Goal: Check status: Check status

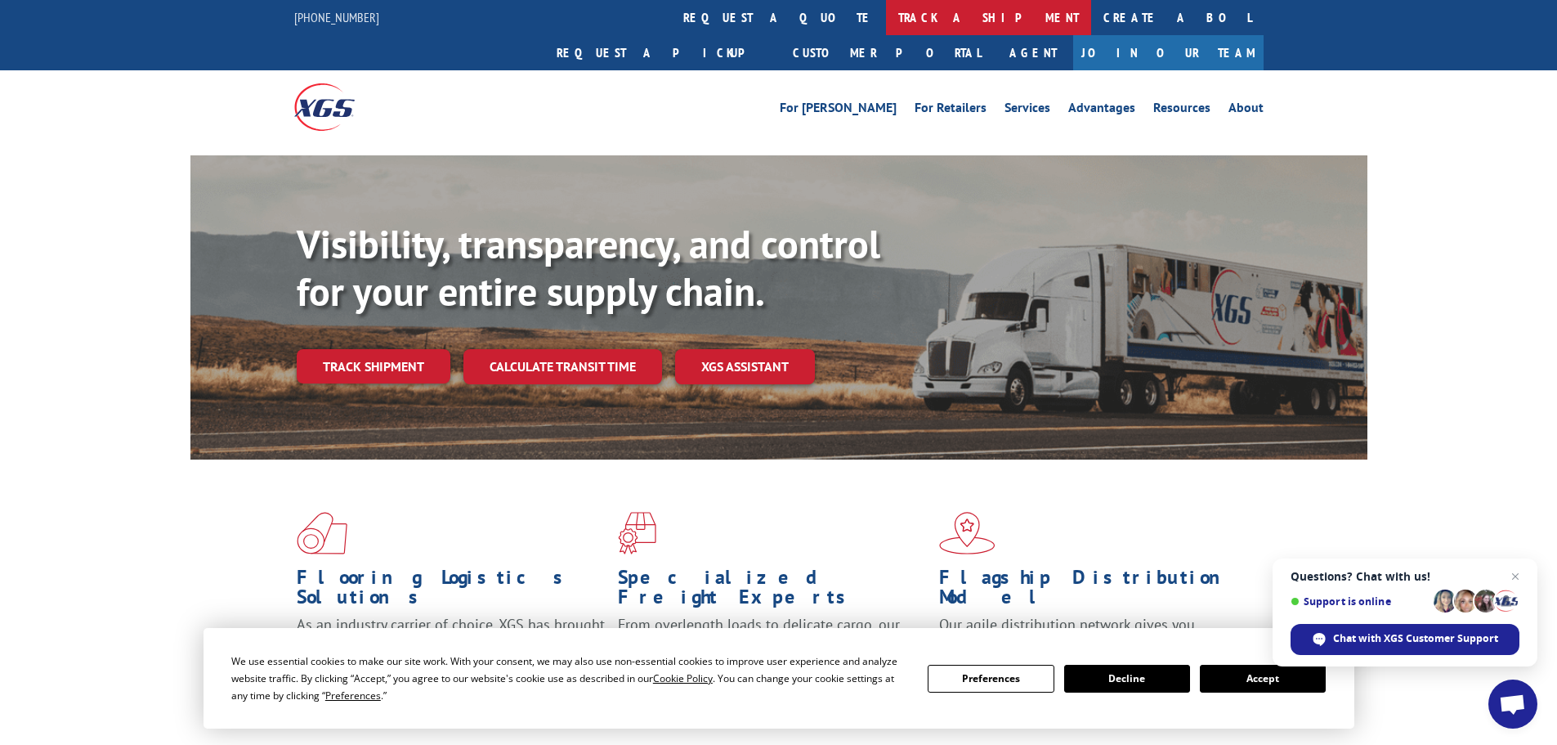
click at [886, 24] on link "track a shipment" at bounding box center [988, 17] width 205 height 35
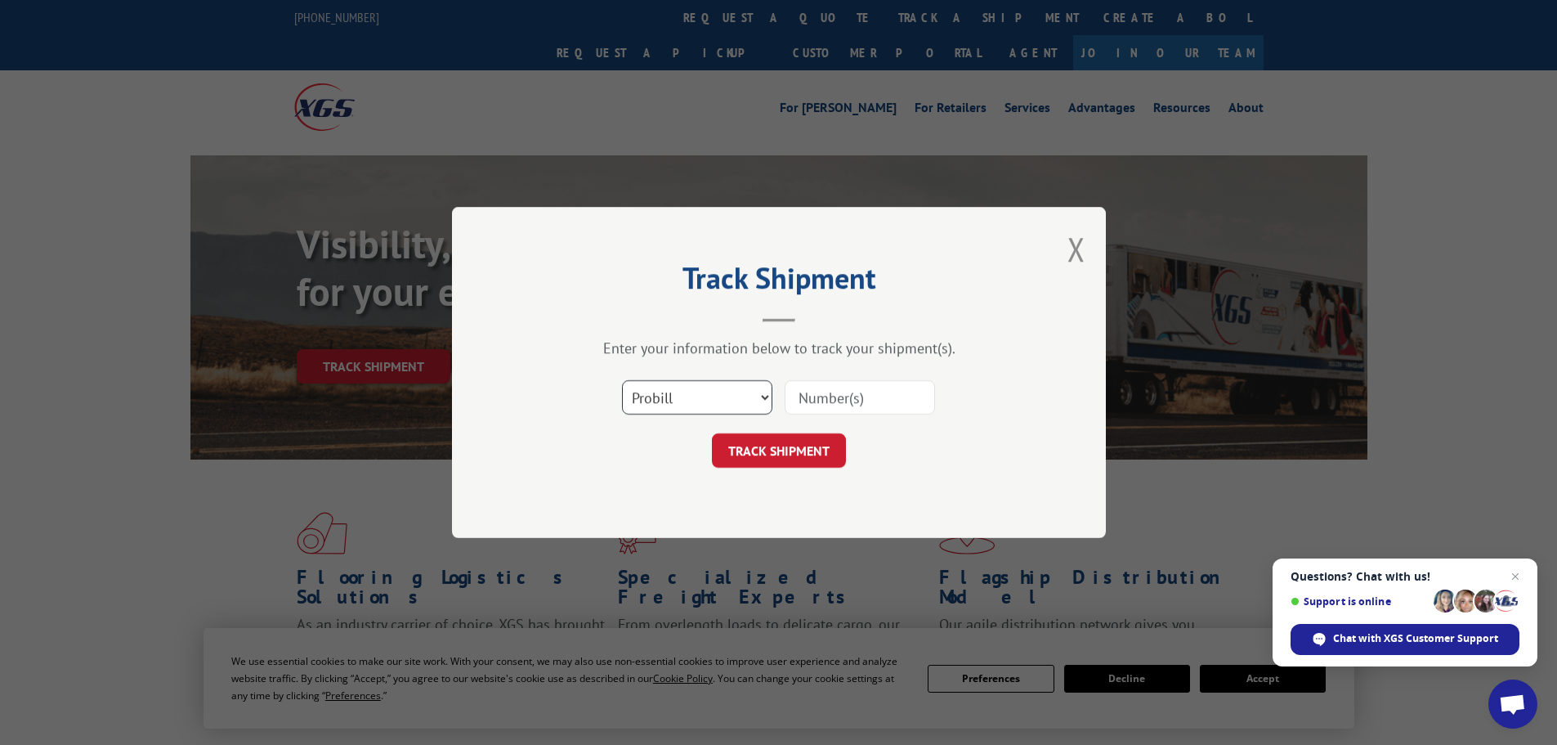
click at [674, 409] on select "Select category... Probill BOL PO" at bounding box center [697, 397] width 150 height 34
select select "bol"
click at [622, 380] on select "Select category... Probill BOL PO" at bounding box center [697, 397] width 150 height 34
click at [834, 384] on input at bounding box center [860, 397] width 150 height 34
paste input "472380"
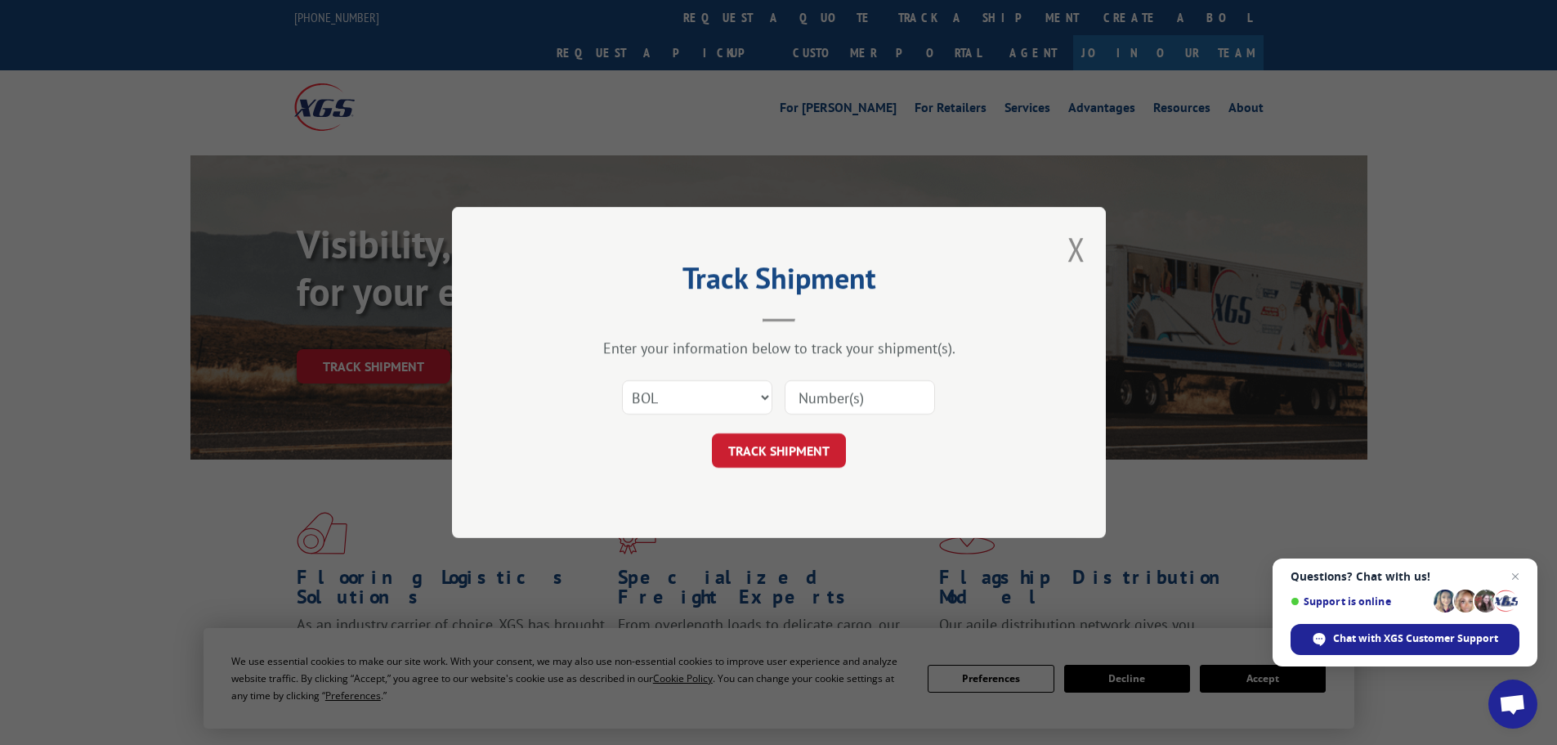
type input "472380"
click button "TRACK SHIPMENT" at bounding box center [779, 450] width 134 height 34
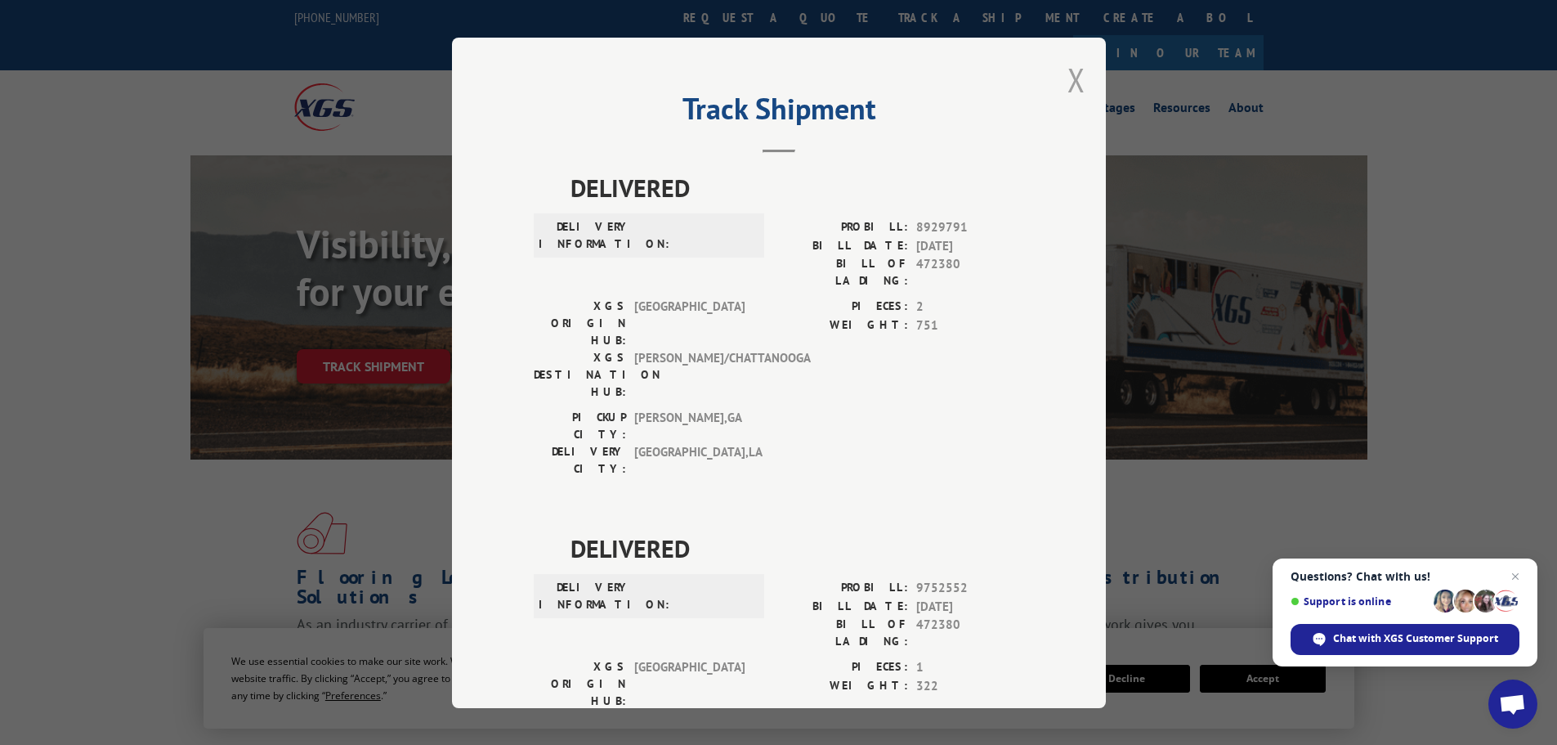
click at [1076, 83] on button "Close modal" at bounding box center [1076, 79] width 18 height 43
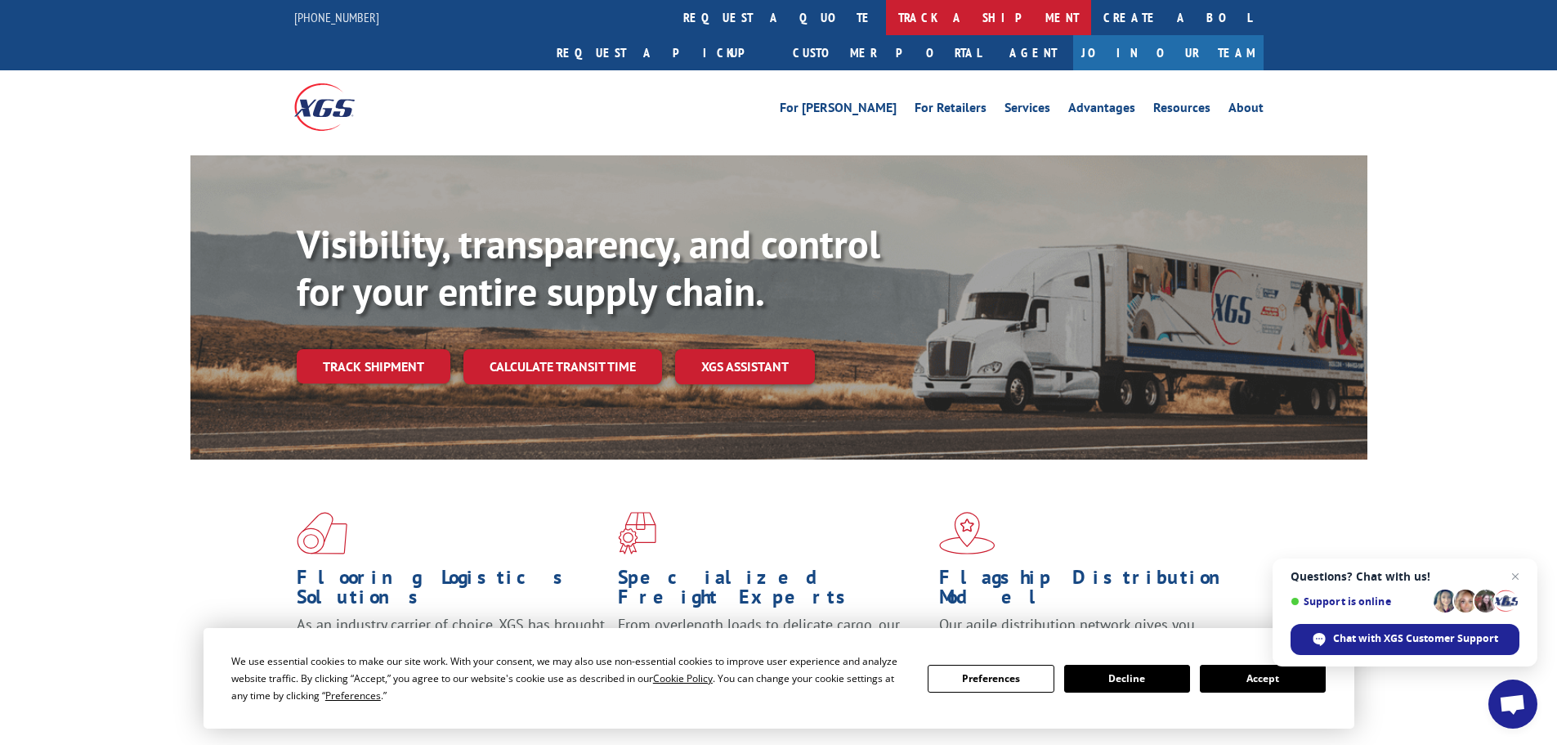
click at [886, 19] on link "track a shipment" at bounding box center [988, 17] width 205 height 35
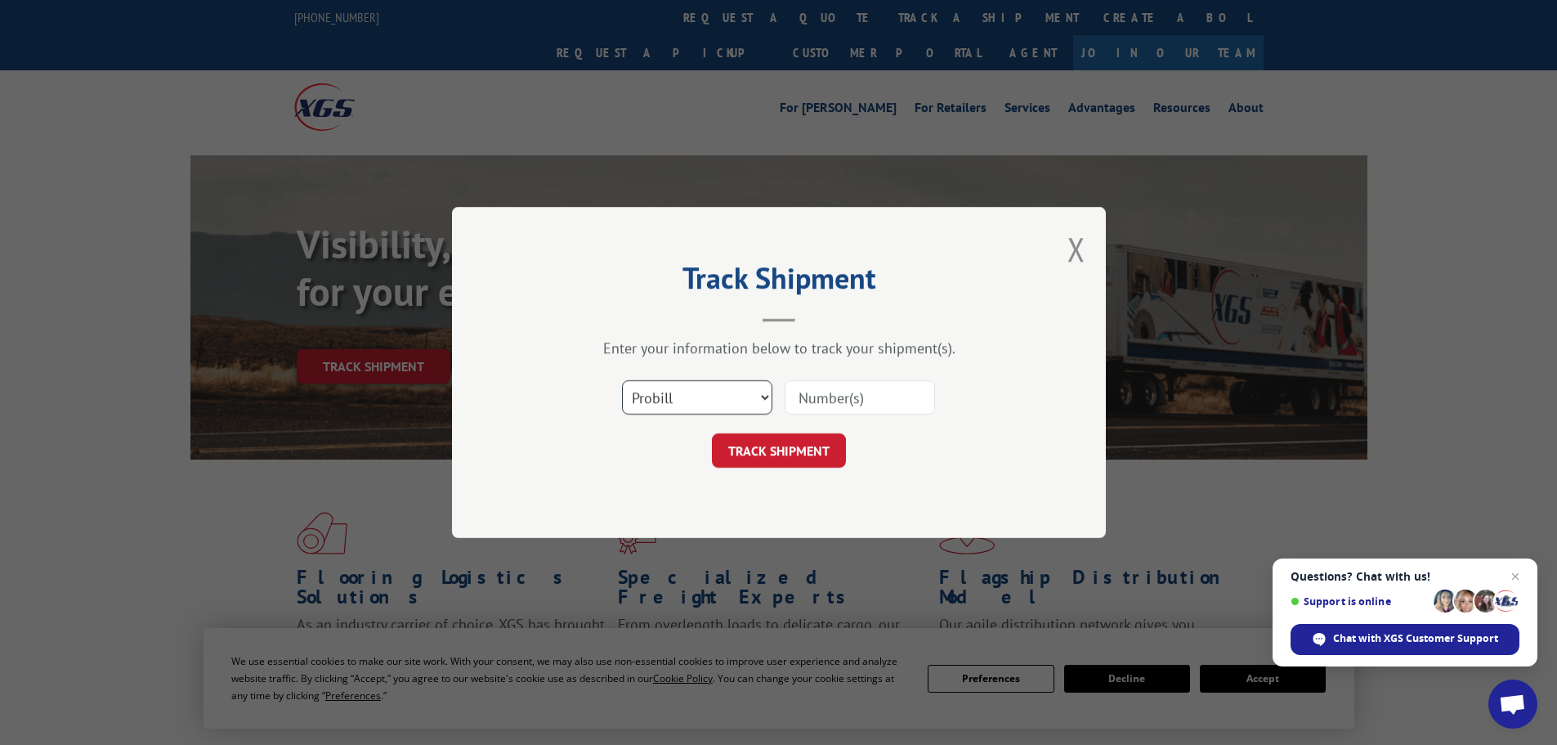
click at [694, 396] on select "Select category... Probill BOL PO" at bounding box center [697, 397] width 150 height 34
select select "bol"
click at [622, 380] on select "Select category... Probill BOL PO" at bounding box center [697, 397] width 150 height 34
click at [812, 404] on input at bounding box center [860, 397] width 150 height 34
paste input "472380"
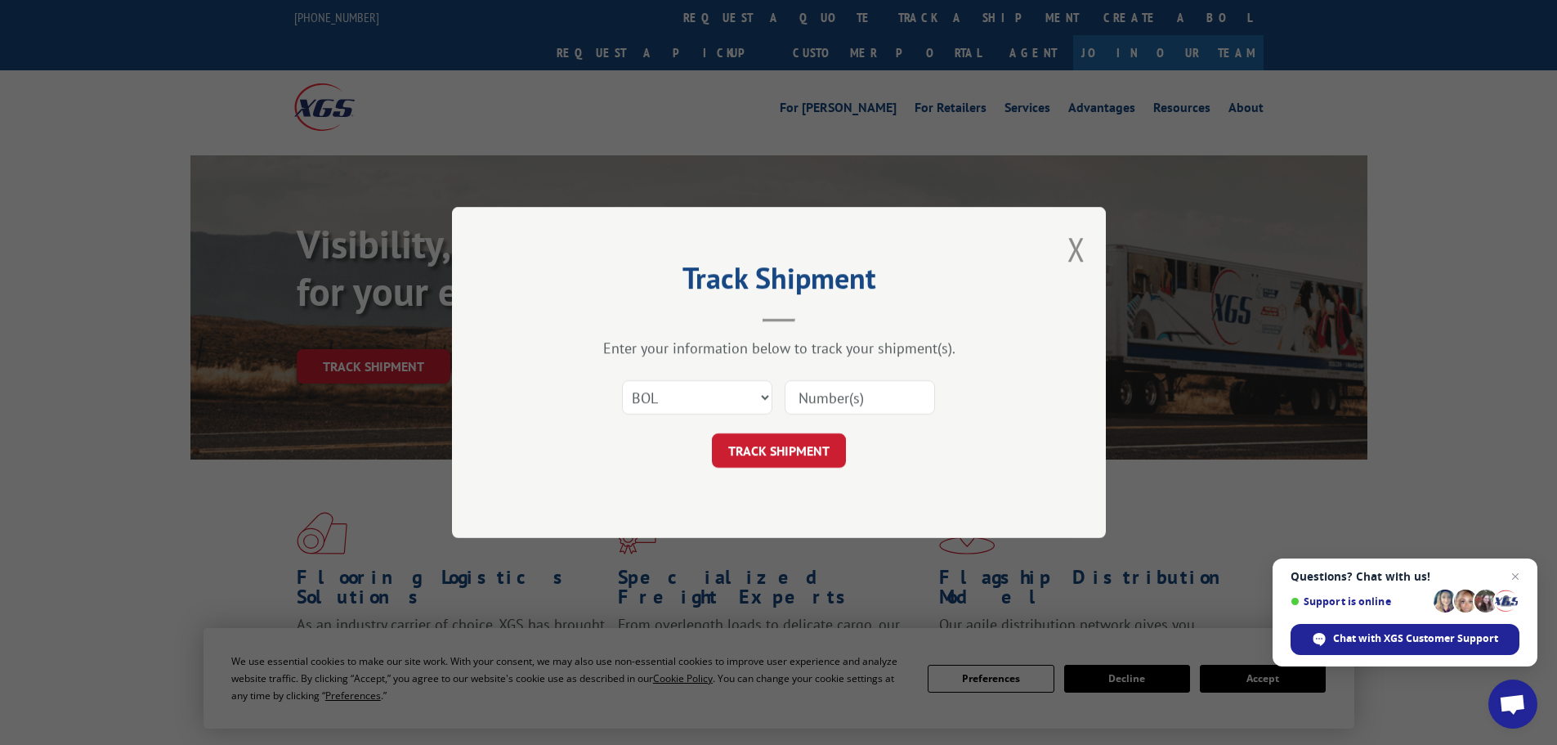
type input "472380"
click button "TRACK SHIPMENT" at bounding box center [779, 450] width 134 height 34
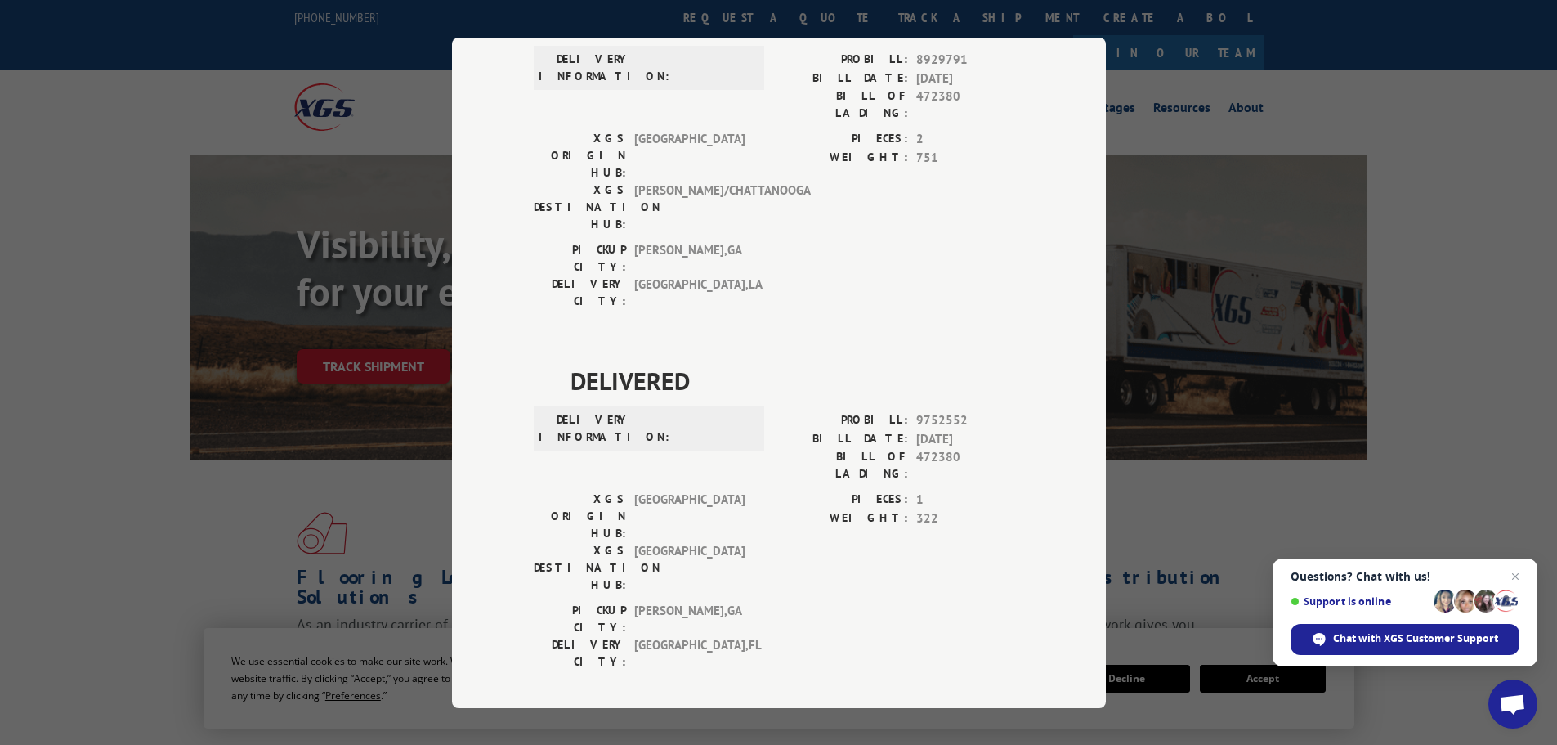
scroll to position [324, 0]
